Goal: Transaction & Acquisition: Purchase product/service

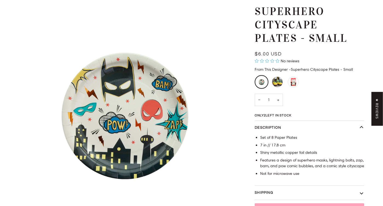
scroll to position [44, 0]
click at [279, 100] on button "+" at bounding box center [278, 100] width 9 height 12
type input "2"
click at [277, 80] on div "Superhero Icon Candles" at bounding box center [277, 81] width 13 height 13
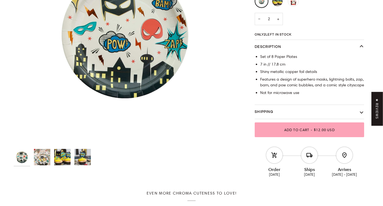
scroll to position [126, 0]
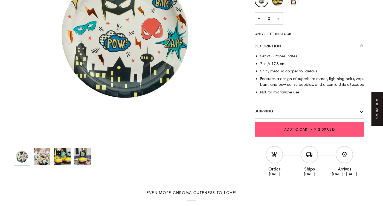
click at [300, 128] on span "Add to Cart" at bounding box center [296, 129] width 25 height 4
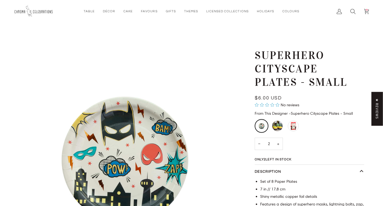
scroll to position [0, 0]
click at [357, 14] on link "Search" at bounding box center [353, 11] width 14 height 23
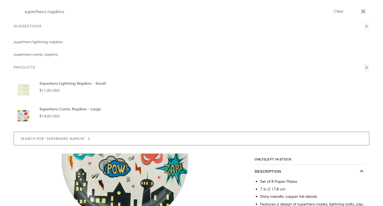
type input "superhero napkins"
click at [18, 11] on button "Search" at bounding box center [18, 11] width 8 height 23
click at [367, 28] on span "2" at bounding box center [366, 26] width 5 height 7
click at [364, 14] on icon "Close" at bounding box center [363, 11] width 7 height 7
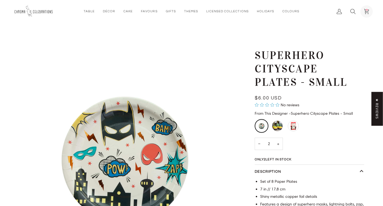
click at [367, 10] on circle at bounding box center [367, 10] width 2 height 2
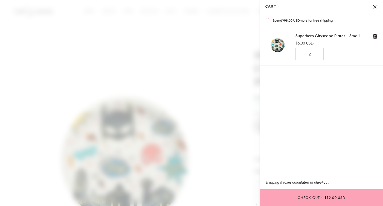
click at [335, 37] on link "Superhero Cityscape Plates - Small" at bounding box center [328, 35] width 64 height 5
click at [194, 80] on span at bounding box center [191, 103] width 383 height 206
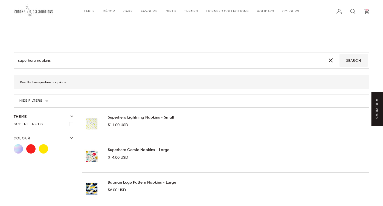
click at [160, 181] on link "Batman Logo Pattern Napkins - Large" at bounding box center [142, 182] width 68 height 5
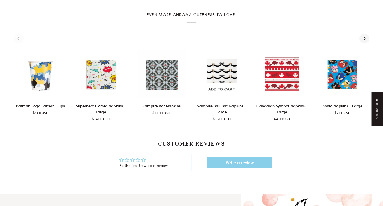
scroll to position [284, 0]
click at [365, 37] on icon "Next" at bounding box center [365, 39] width 4 height 4
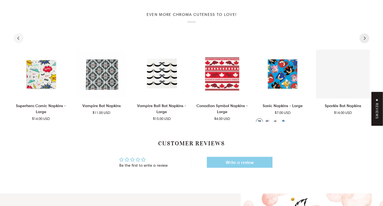
click at [365, 37] on icon "Next" at bounding box center [365, 39] width 4 height 4
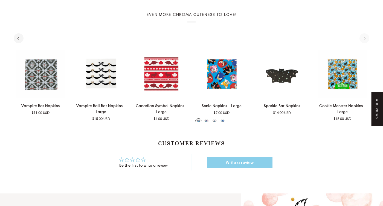
click at [365, 36] on div "See all See all Add to cart Batman Logo Pattern Cups Batman Logo Pattern Cups $…" at bounding box center [192, 79] width 356 height 86
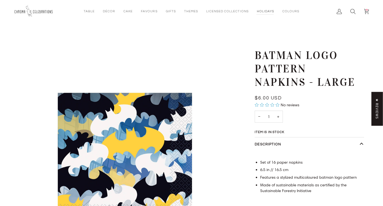
scroll to position [0, 0]
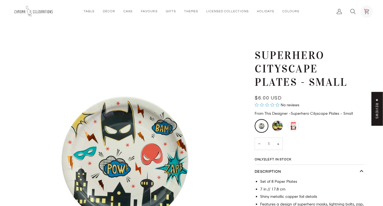
click at [368, 13] on icon at bounding box center [366, 11] width 5 height 5
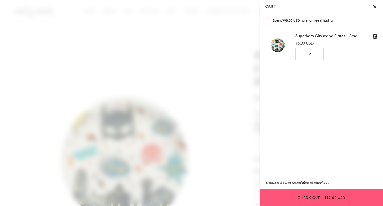
click at [321, 200] on span "•" at bounding box center [322, 198] width 5 height 4
